Goal: Task Accomplishment & Management: Use online tool/utility

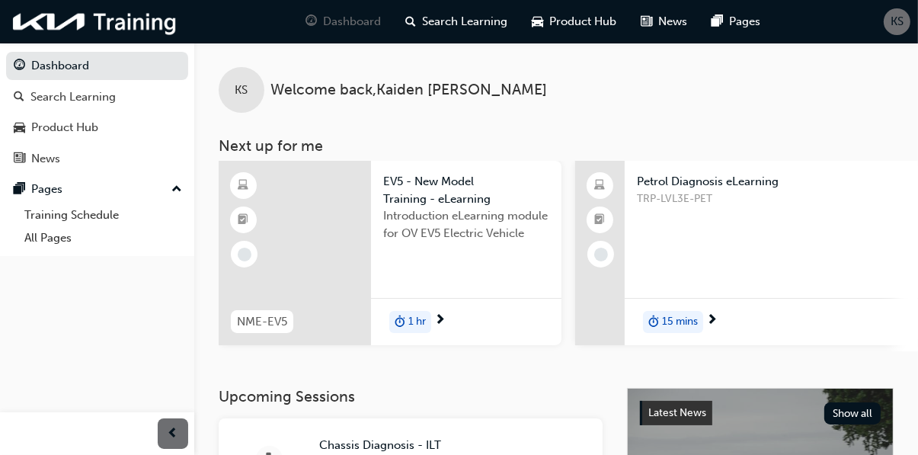
click at [467, 27] on span "Search Learning" at bounding box center [465, 22] width 85 height 18
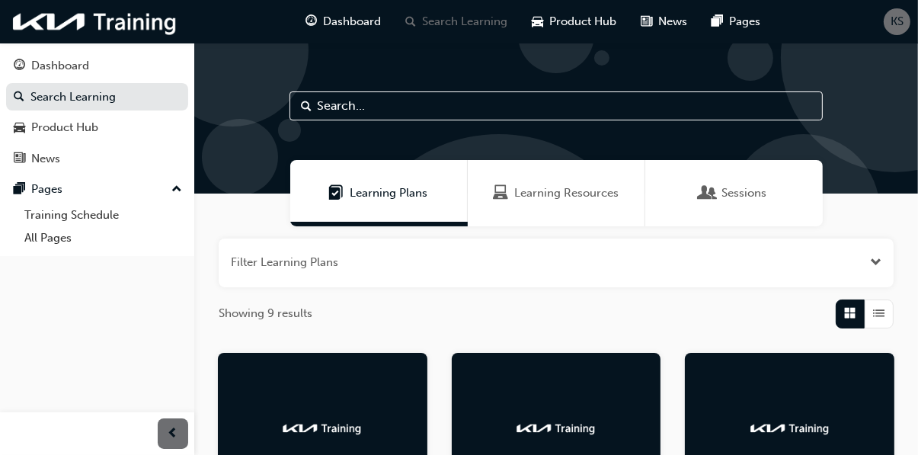
click at [338, 111] on input "text" at bounding box center [556, 105] width 533 height 29
click at [341, 107] on input "text" at bounding box center [556, 105] width 533 height 29
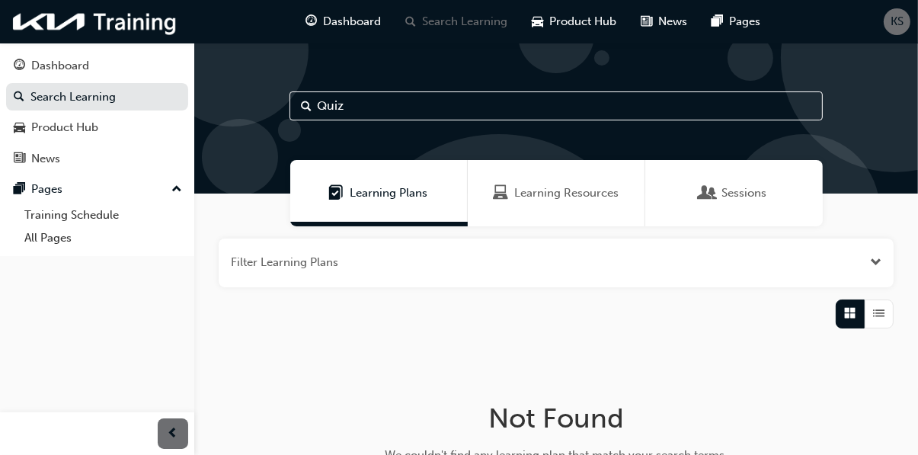
type input "Quiz"
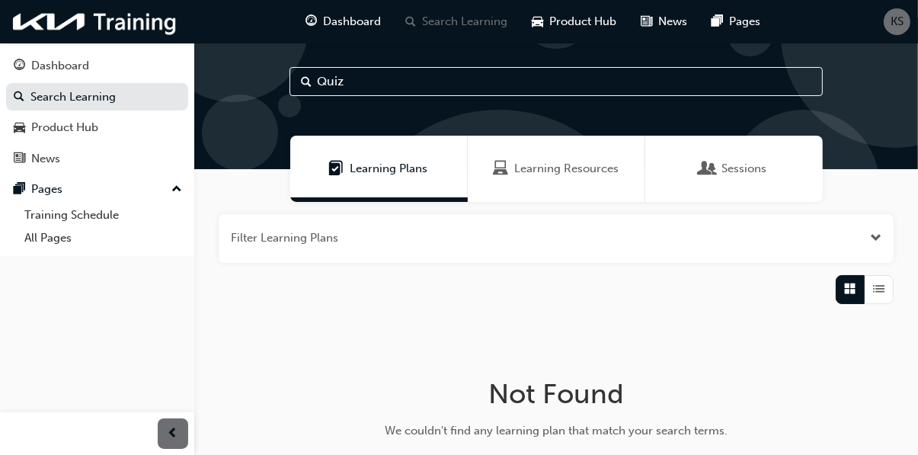
scroll to position [23, 0]
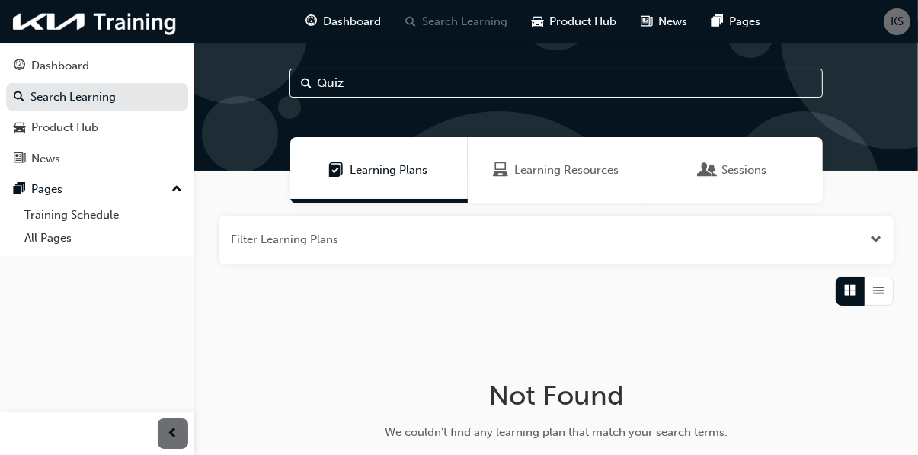
click at [38, 133] on div "Product Hub" at bounding box center [64, 128] width 67 height 18
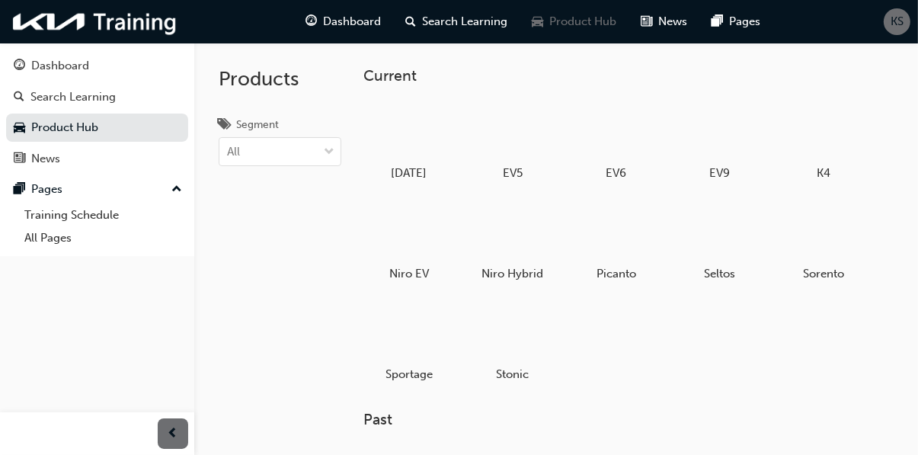
click at [30, 65] on div "Dashboard" at bounding box center [97, 65] width 167 height 19
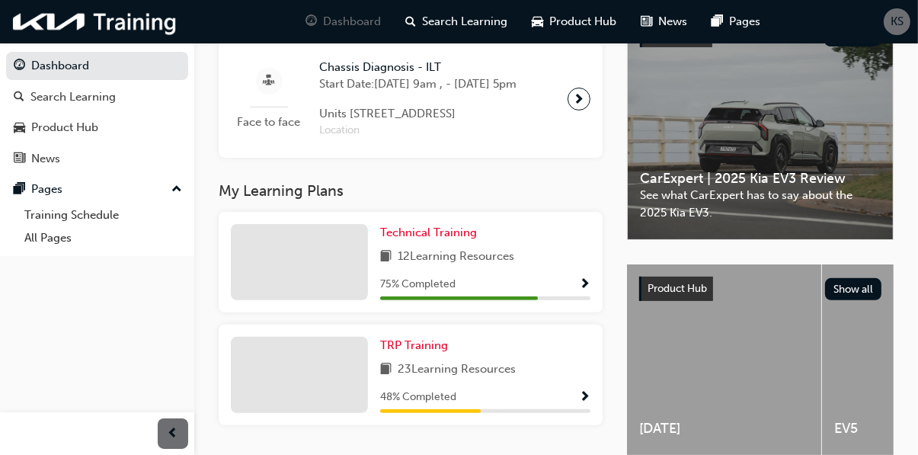
scroll to position [398, 0]
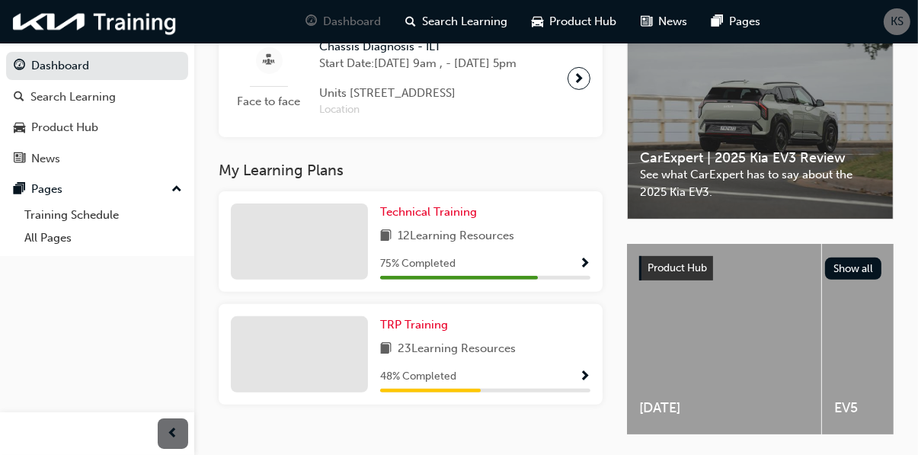
click at [344, 280] on div at bounding box center [299, 241] width 137 height 76
click at [341, 280] on div at bounding box center [299, 241] width 137 height 76
click at [339, 280] on div at bounding box center [299, 241] width 137 height 76
click at [342, 280] on div at bounding box center [299, 241] width 137 height 76
click at [407, 273] on span "75 % Completed" at bounding box center [417, 264] width 75 height 18
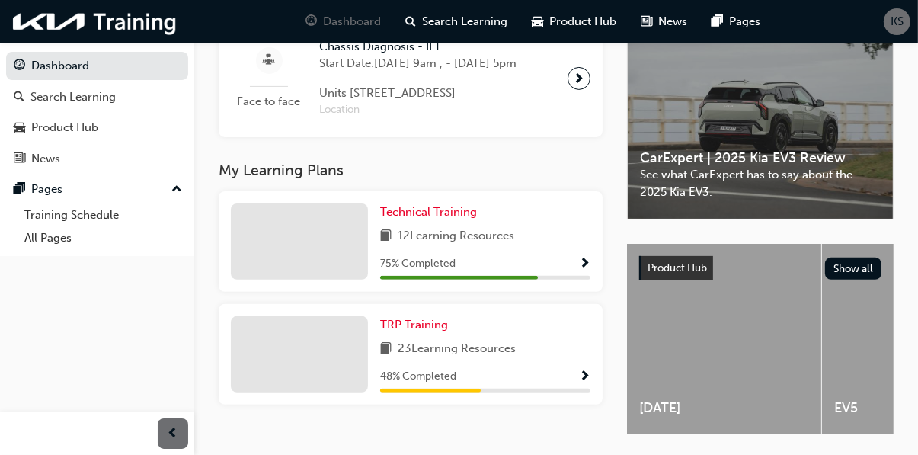
click at [404, 273] on span "75 % Completed" at bounding box center [417, 264] width 75 height 18
click at [584, 271] on span "Show Progress" at bounding box center [584, 265] width 11 height 14
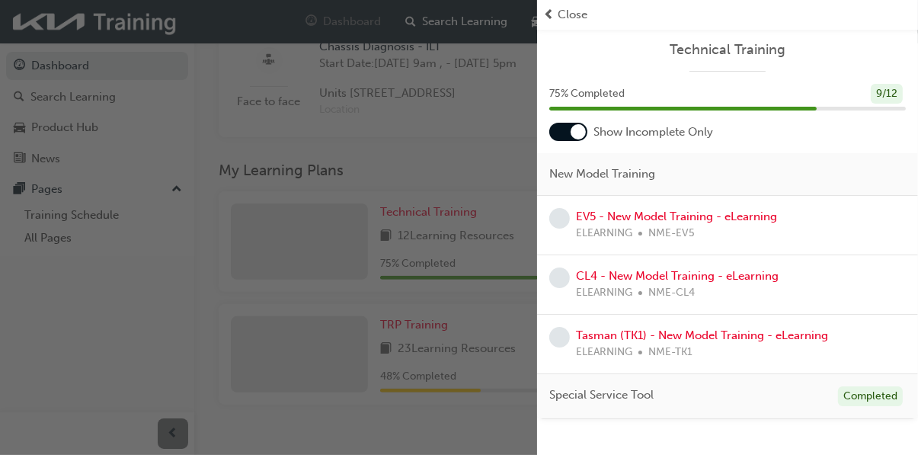
click at [556, 9] on div "Close" at bounding box center [727, 15] width 369 height 18
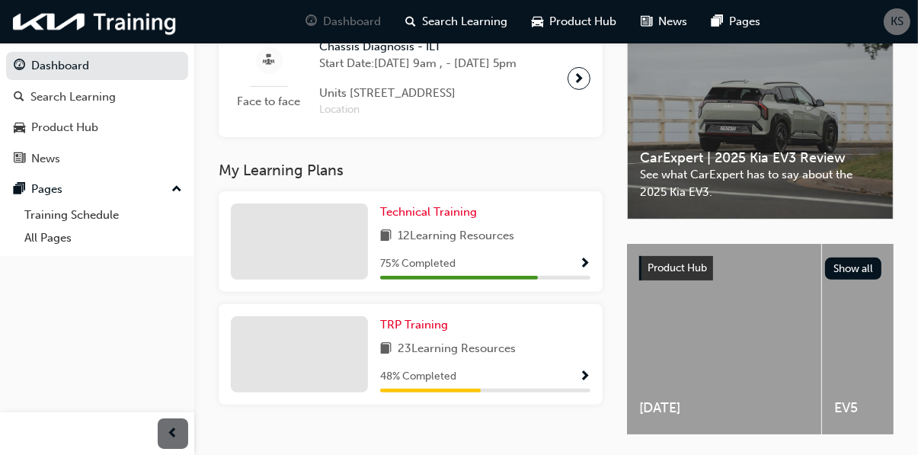
click at [581, 271] on span "Show Progress" at bounding box center [584, 265] width 11 height 14
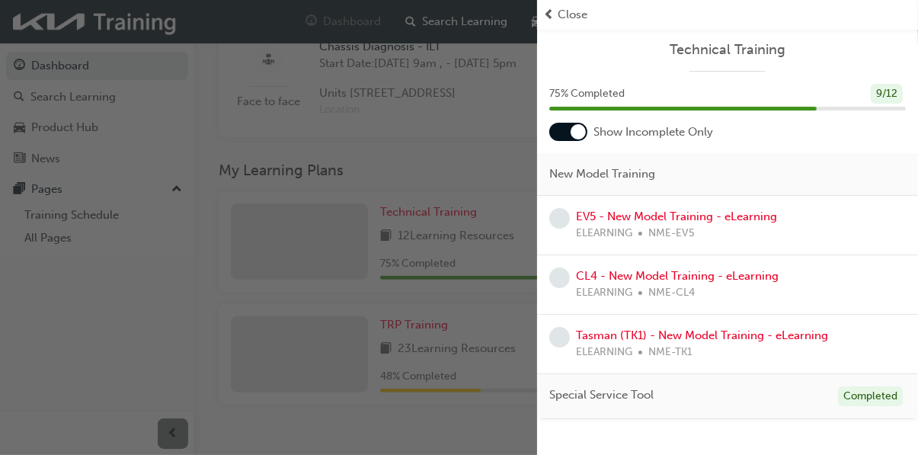
click at [274, 354] on div "button" at bounding box center [268, 227] width 537 height 455
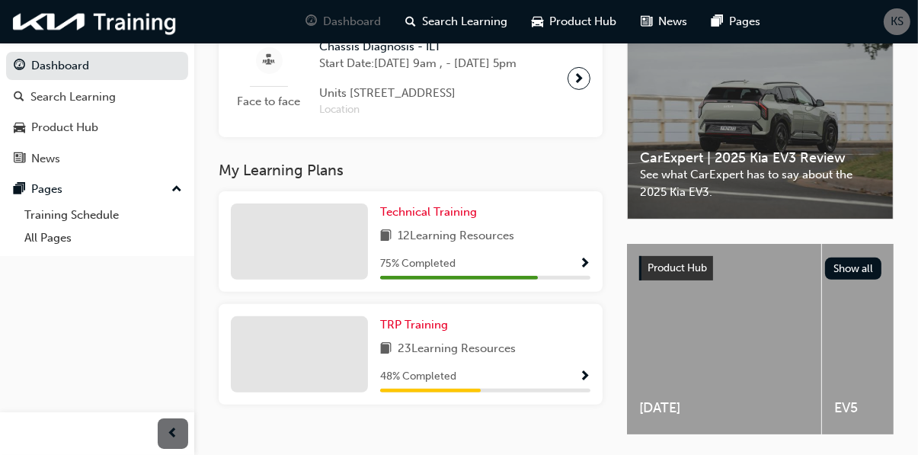
click at [584, 384] on span "Show Progress" at bounding box center [584, 377] width 11 height 14
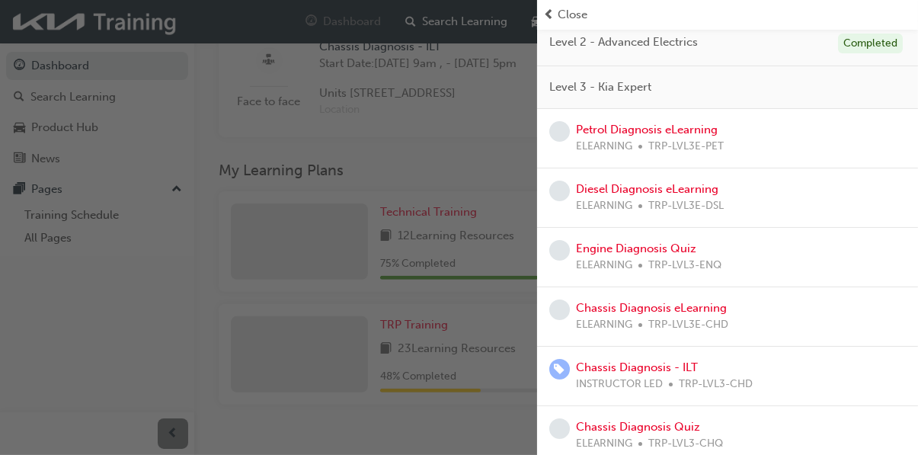
scroll to position [181, 0]
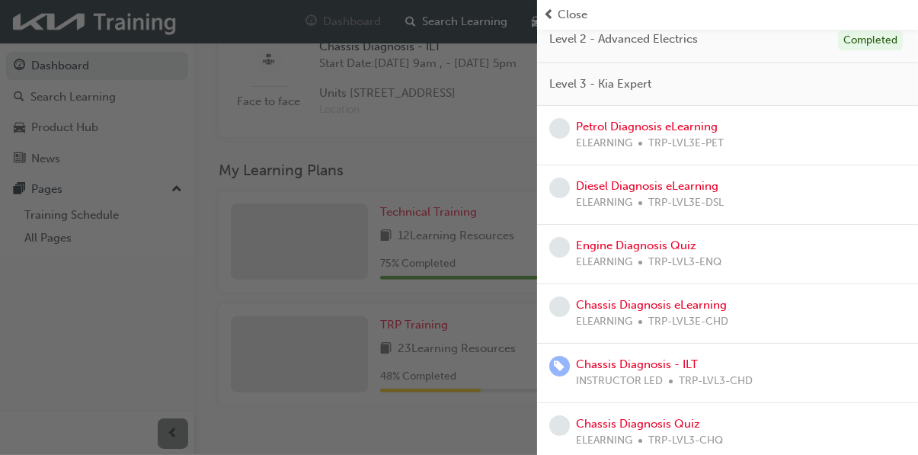
click at [830, 257] on div "Engine Diagnosis Quiz ELEARNING TRP-LVL3-ENQ" at bounding box center [727, 254] width 357 height 34
click at [620, 248] on link "Engine Diagnosis Quiz" at bounding box center [636, 245] width 120 height 14
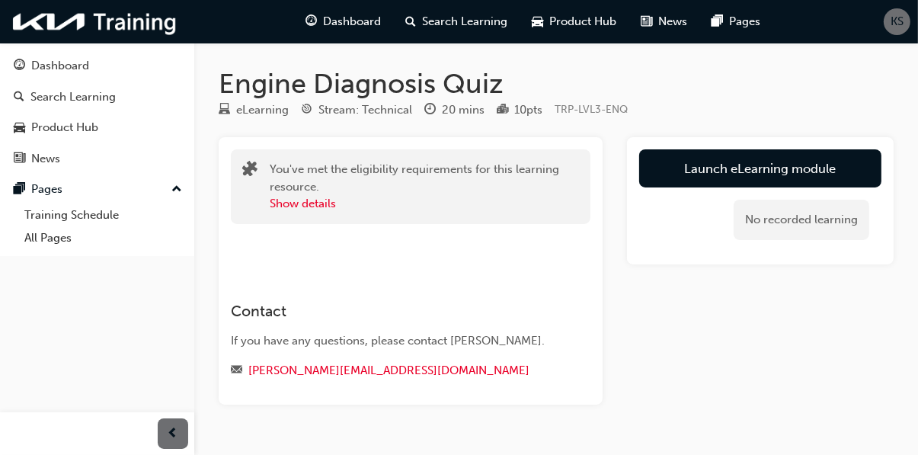
click at [821, 172] on link "Launch eLearning module" at bounding box center [760, 168] width 242 height 38
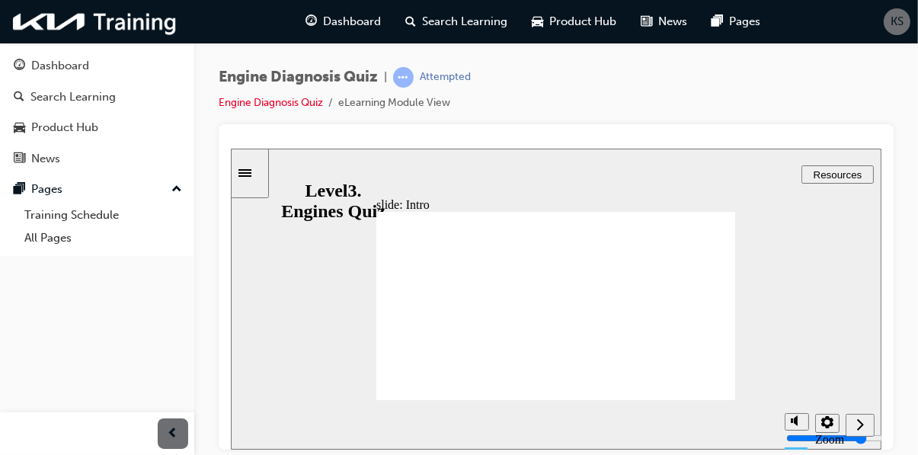
click at [859, 428] on icon "Next (Ctrl+Alt+Period)" at bounding box center [859, 423] width 7 height 11
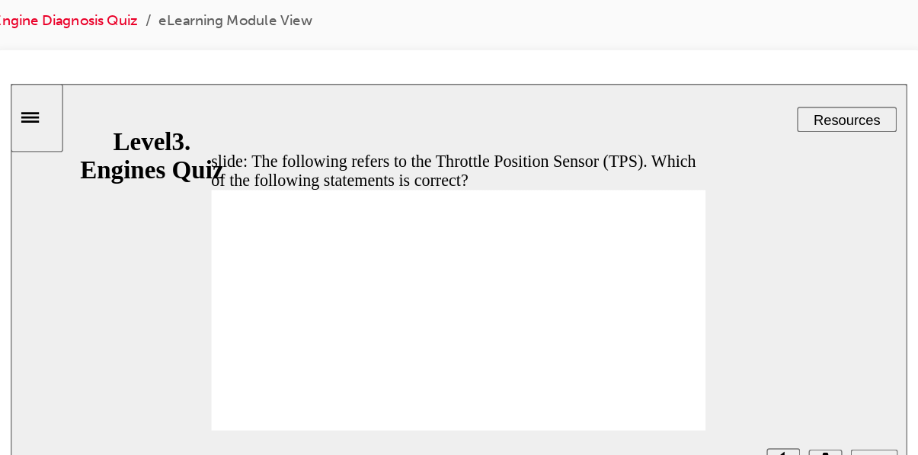
radio input "true"
click at [636, 357] on icon "Submit (Ctrl+Alt+S)" at bounding box center [636, 359] width 13 height 14
radio input "true"
click at [639, 359] on icon "Submit (Ctrl+Alt+S)" at bounding box center [636, 359] width 13 height 14
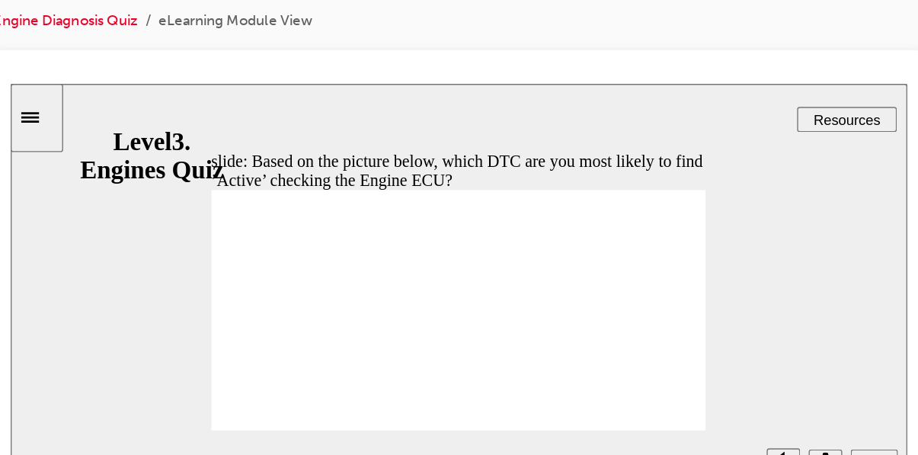
radio input "true"
click at [636, 360] on icon "Submit (Ctrl+Alt+S)" at bounding box center [636, 359] width 13 height 10
radio input "true"
click at [635, 360] on icon "Submit (Ctrl+Alt+S)" at bounding box center [636, 359] width 13 height 10
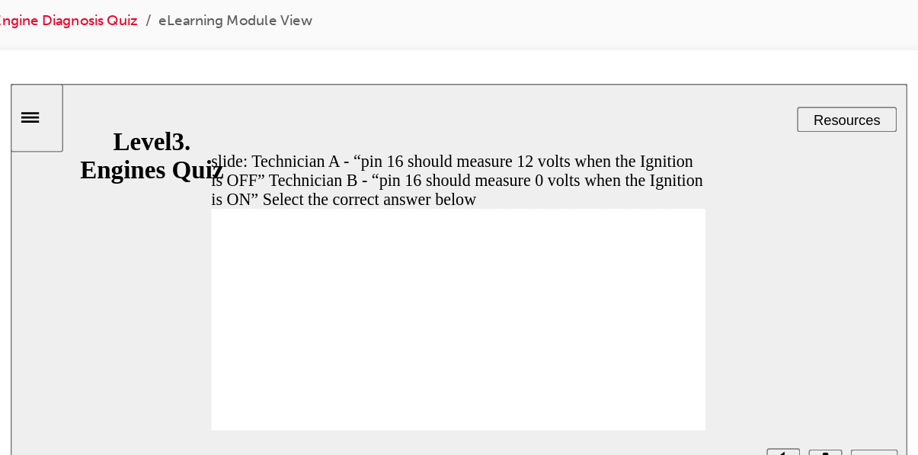
radio input "false"
radio input "true"
click at [638, 362] on icon "Submit (Ctrl+Alt+S)" at bounding box center [636, 359] width 13 height 14
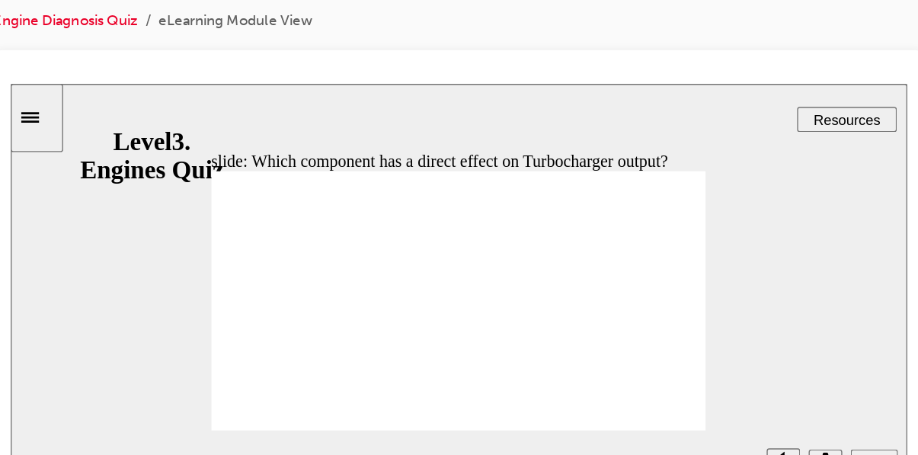
radio input "true"
click at [641, 360] on icon "Submit (Ctrl+Alt+S)" at bounding box center [636, 359] width 13 height 14
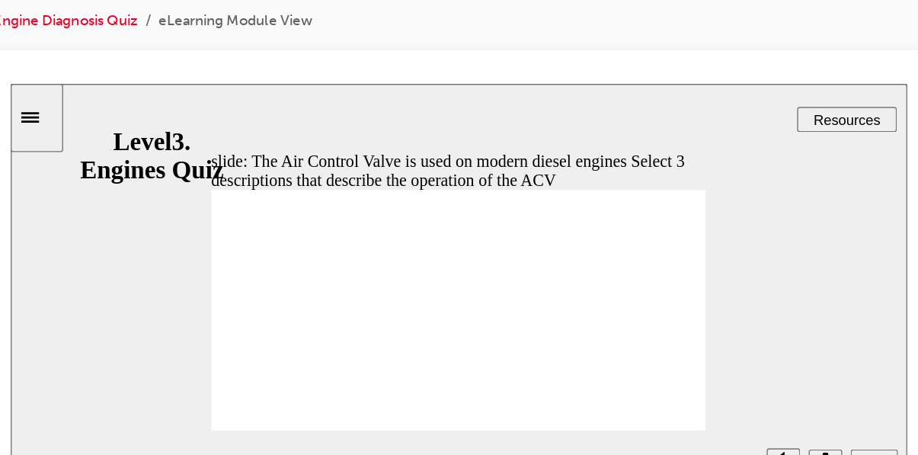
checkbox input "true"
click at [638, 359] on icon "Submit (Ctrl+Alt+S)" at bounding box center [636, 359] width 13 height 14
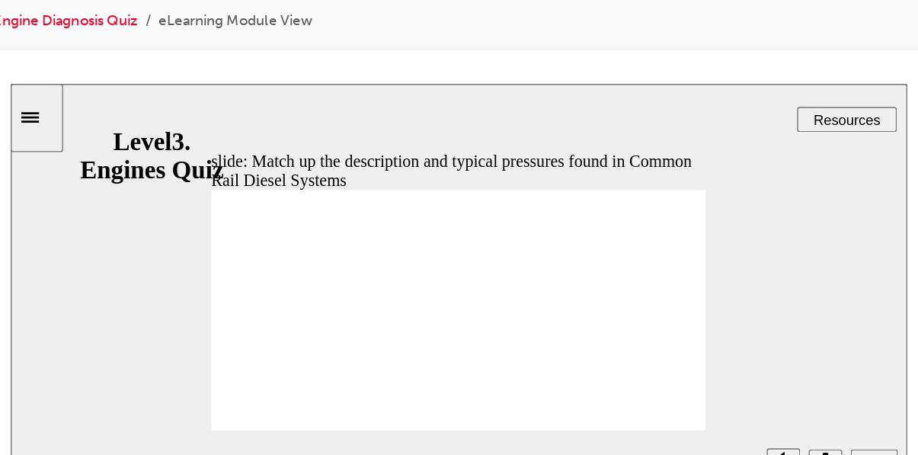
click at [637, 362] on icon "Submit (Ctrl+Alt+S)" at bounding box center [636, 359] width 13 height 14
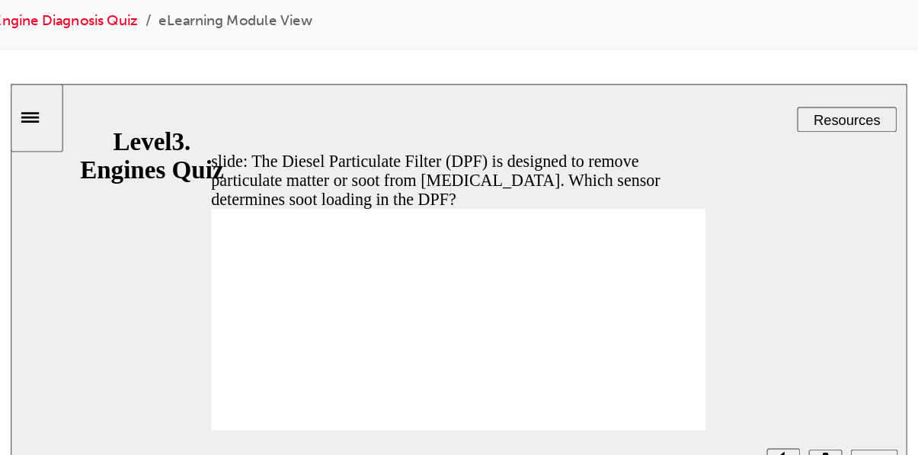
radio input "true"
click at [635, 362] on icon "Submit (Ctrl+Alt+S)" at bounding box center [636, 359] width 13 height 10
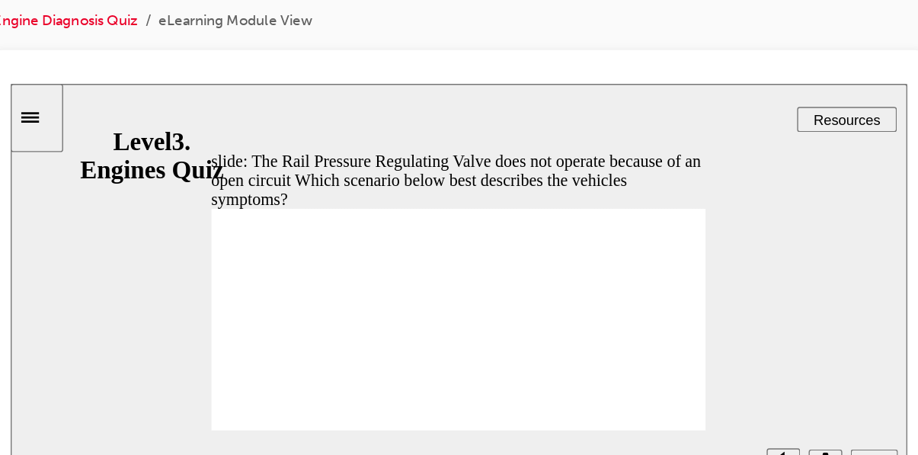
radio input "true"
click at [635, 364] on icon "Submit (Ctrl+Alt+S)" at bounding box center [636, 359] width 13 height 14
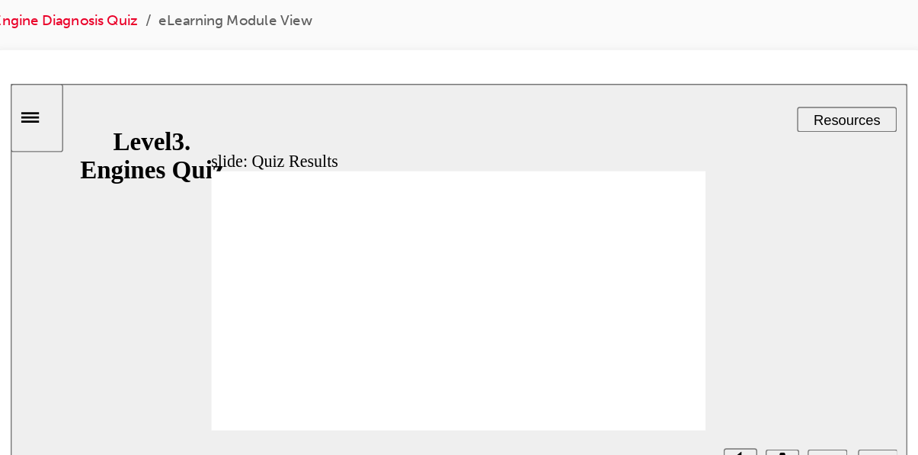
click at [639, 360] on icon "Next (Ctrl+Alt+Period)" at bounding box center [639, 358] width 7 height 11
click at [638, 360] on icon "Next (Ctrl+Alt+Period)" at bounding box center [639, 359] width 8 height 14
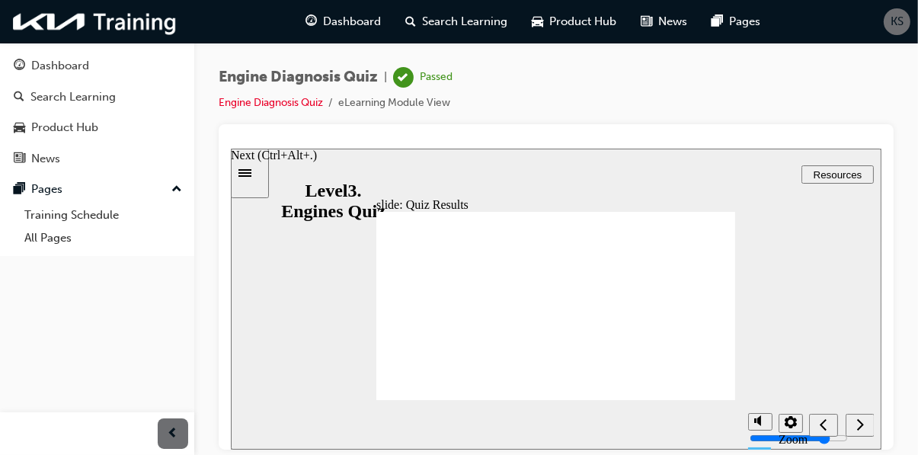
click at [311, 24] on span "guage-icon" at bounding box center [311, 21] width 11 height 19
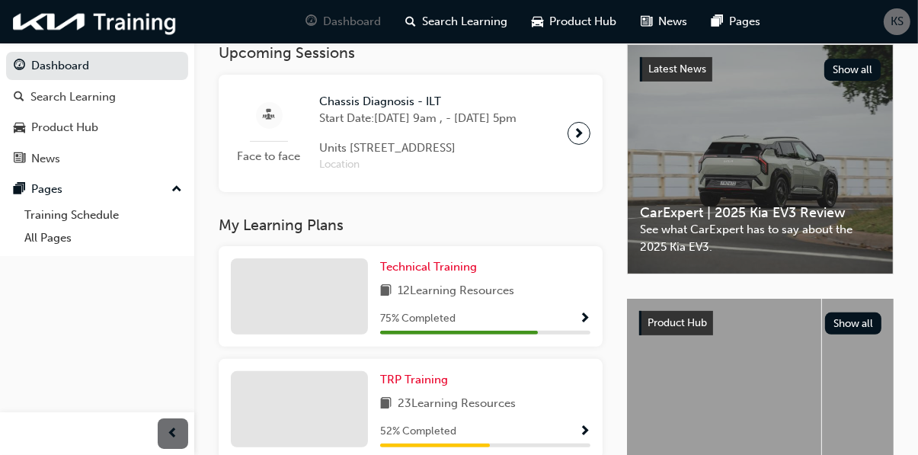
scroll to position [398, 0]
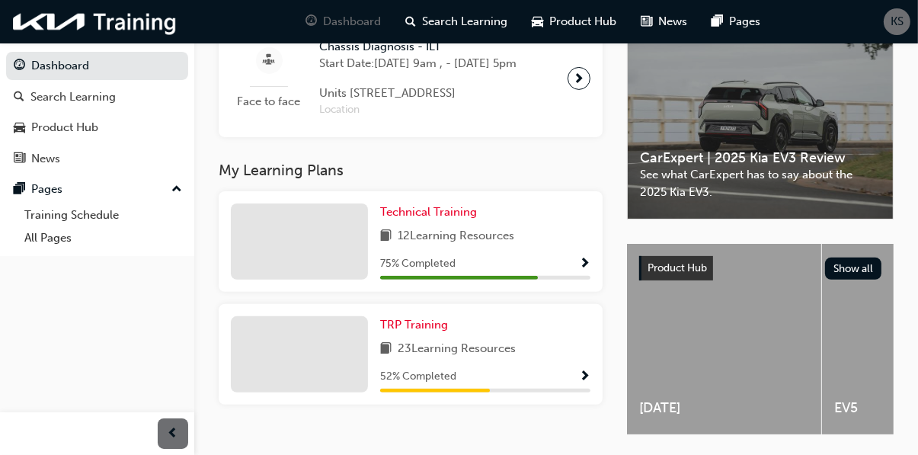
click at [569, 386] on div "52 % Completed" at bounding box center [485, 376] width 210 height 19
click at [579, 384] on span "Show Progress" at bounding box center [584, 377] width 11 height 14
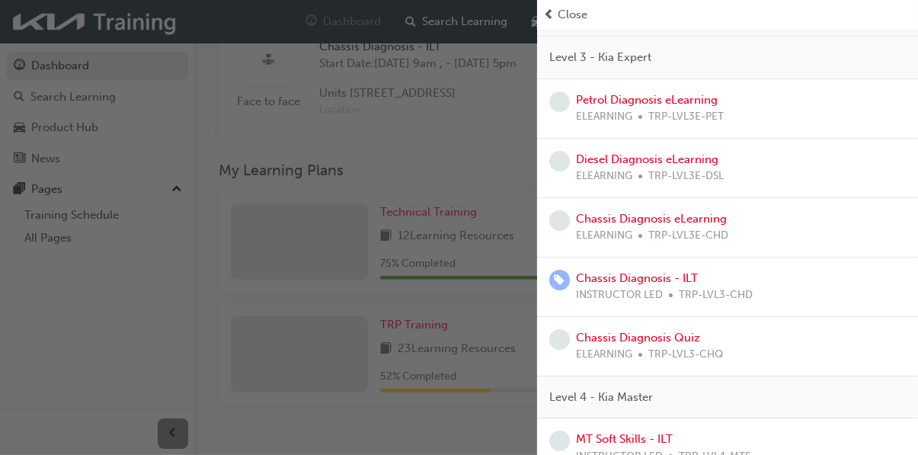
scroll to position [206, 0]
click at [82, 387] on div "button" at bounding box center [268, 227] width 537 height 455
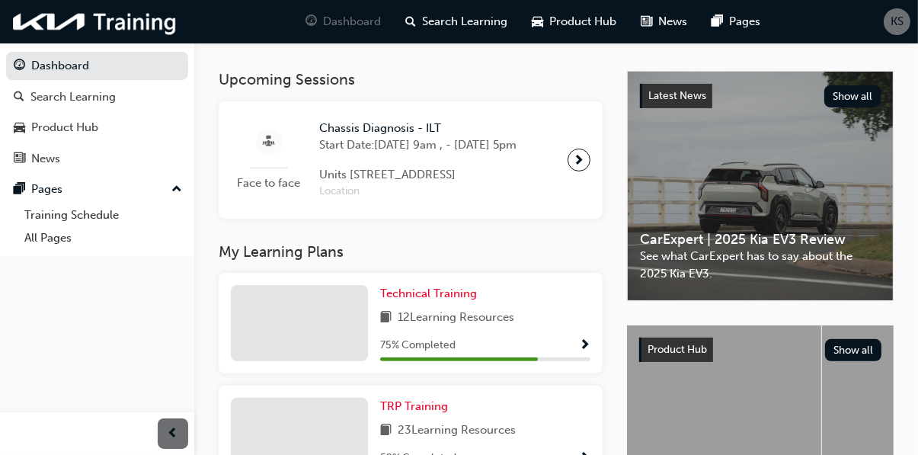
scroll to position [398, 0]
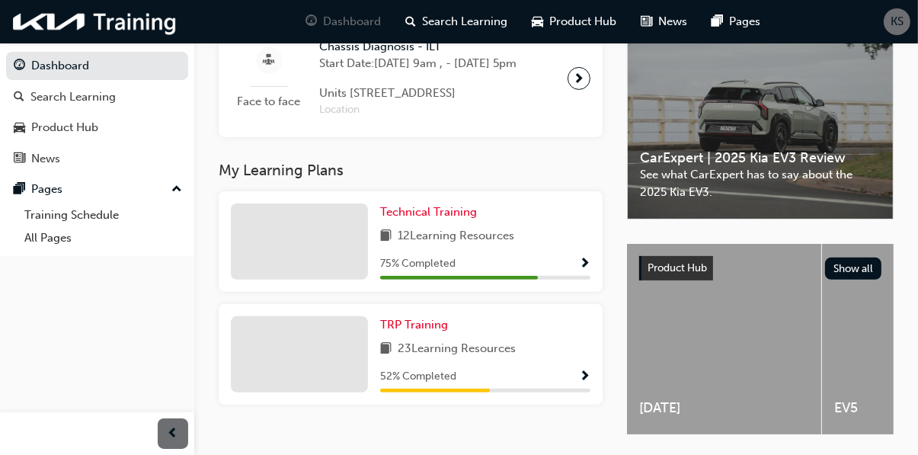
click at [582, 384] on span "Show Progress" at bounding box center [584, 377] width 11 height 14
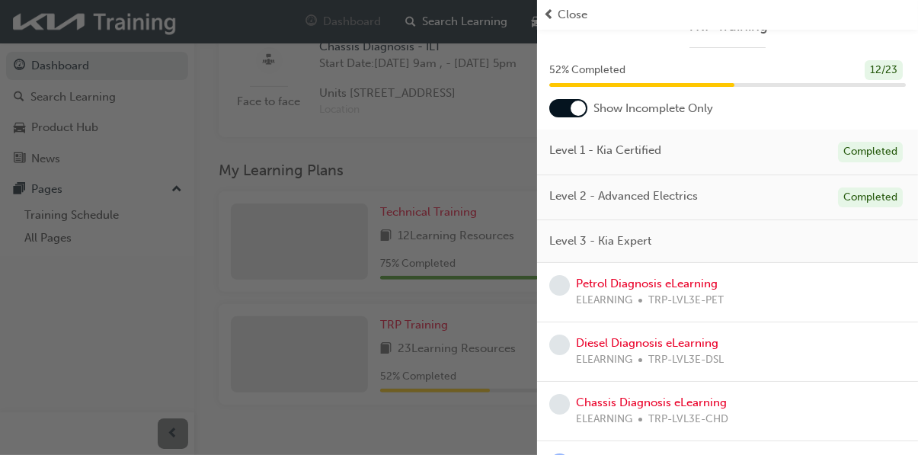
scroll to position [21, 0]
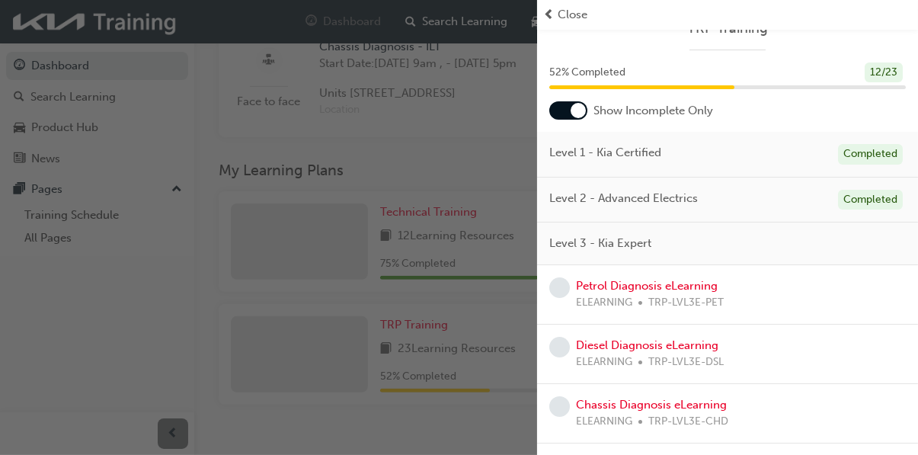
click at [568, 107] on div at bounding box center [568, 110] width 38 height 18
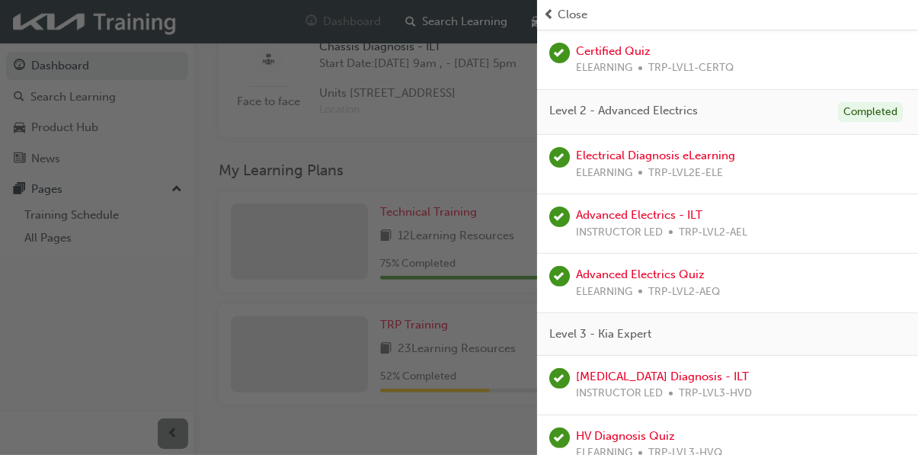
scroll to position [0, 0]
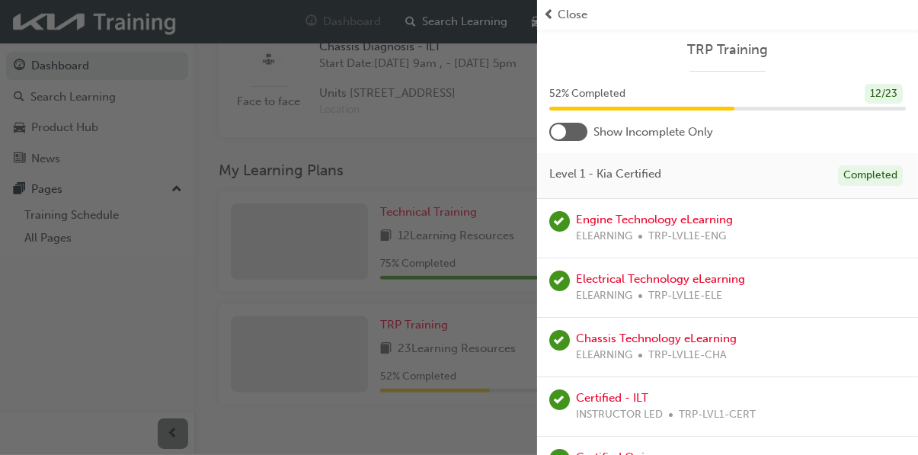
click at [564, 133] on div at bounding box center [558, 131] width 15 height 15
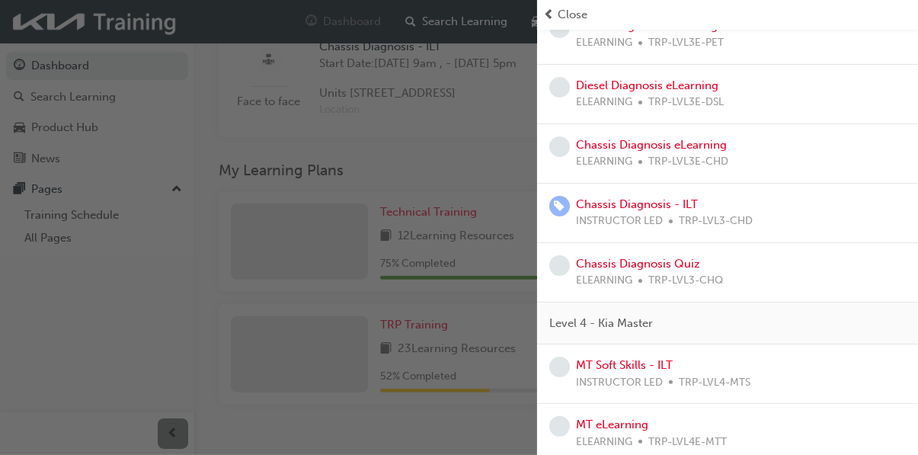
scroll to position [462, 0]
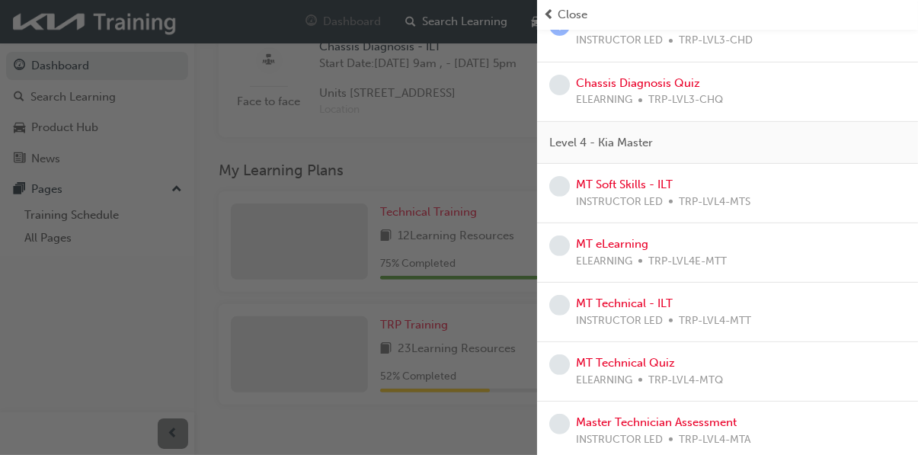
click at [82, 396] on div "button" at bounding box center [268, 227] width 537 height 455
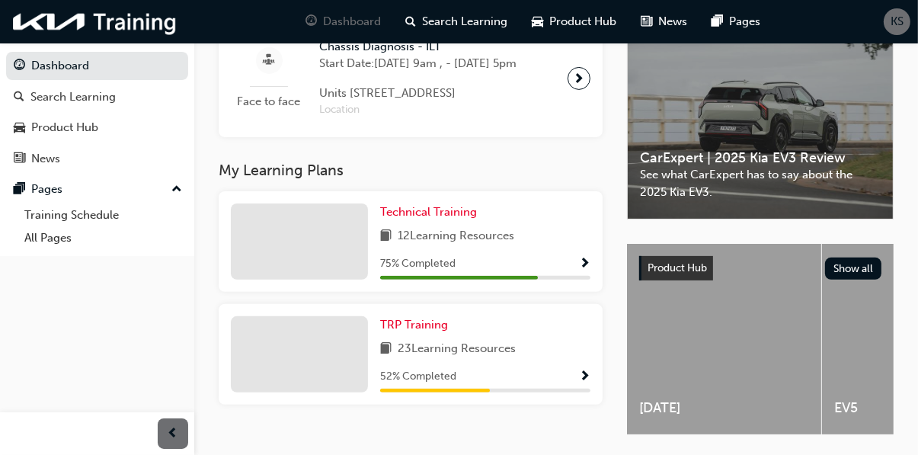
click at [581, 384] on span "Show Progress" at bounding box center [584, 377] width 11 height 14
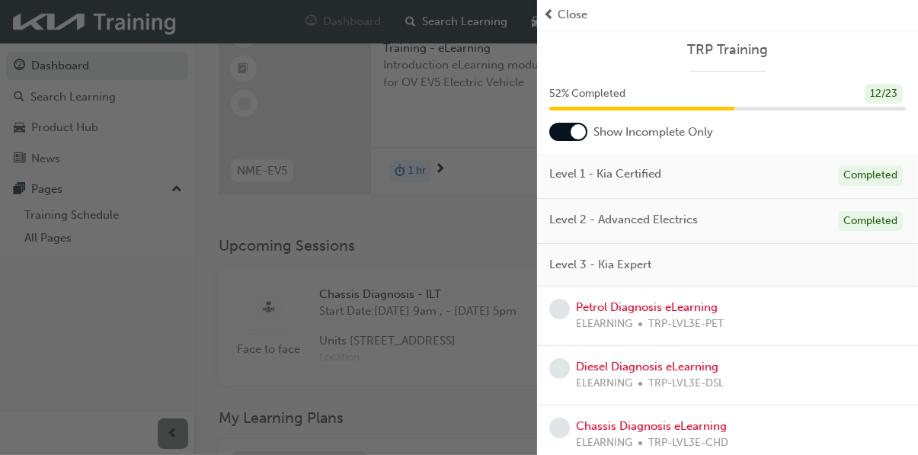
scroll to position [0, 0]
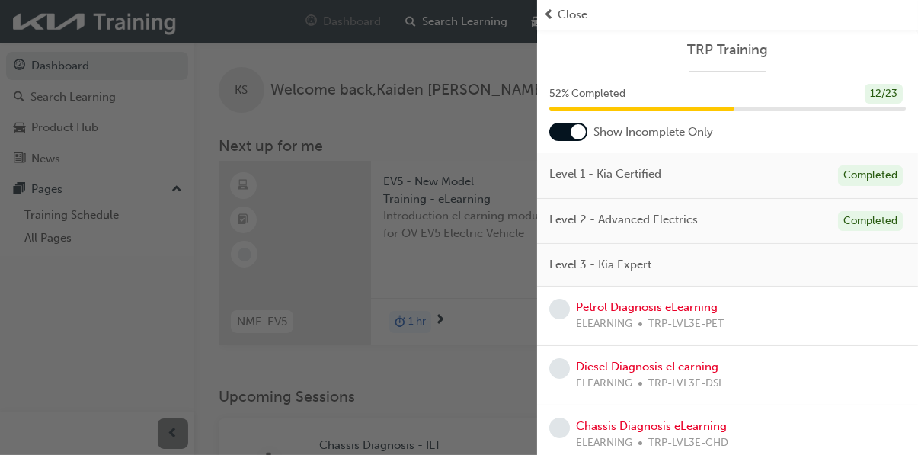
click at [553, 19] on span "prev-icon" at bounding box center [548, 15] width 11 height 18
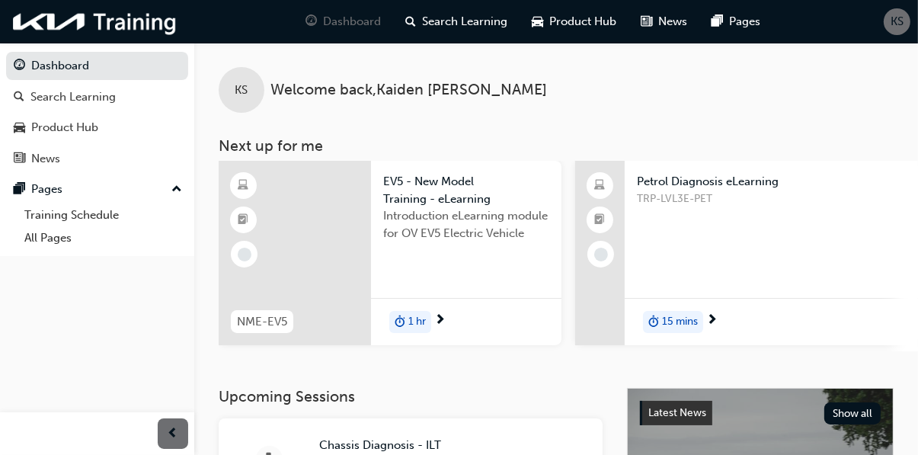
click at [891, 31] on div "KS" at bounding box center [897, 21] width 27 height 27
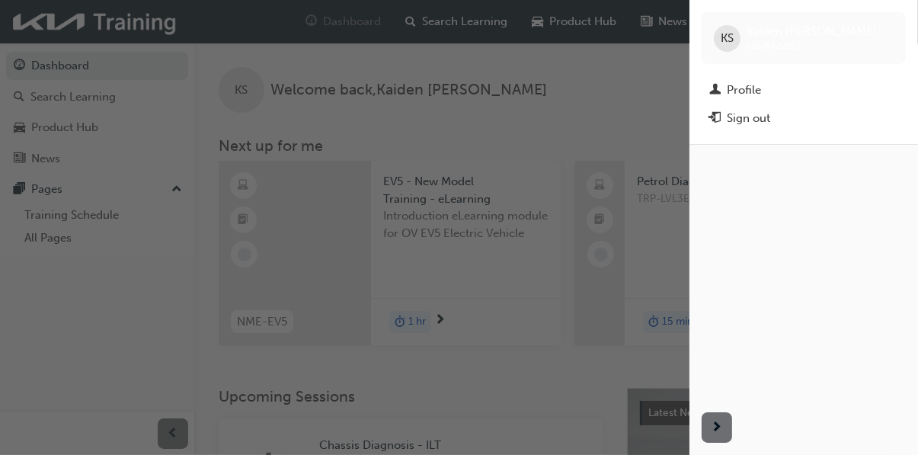
click at [760, 121] on div "Sign out" at bounding box center [748, 119] width 43 height 18
